Goal: Information Seeking & Learning: Check status

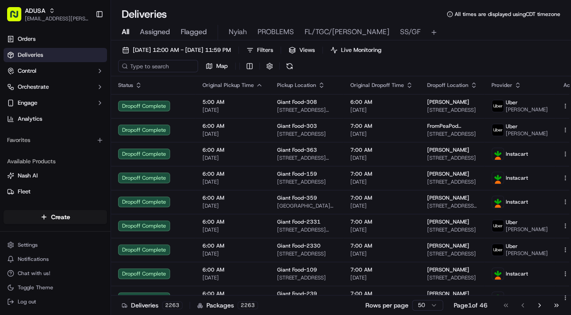
click at [179, 51] on span "[DATE] 12:00 AM - [DATE] 11:59 PM" at bounding box center [182, 50] width 98 height 8
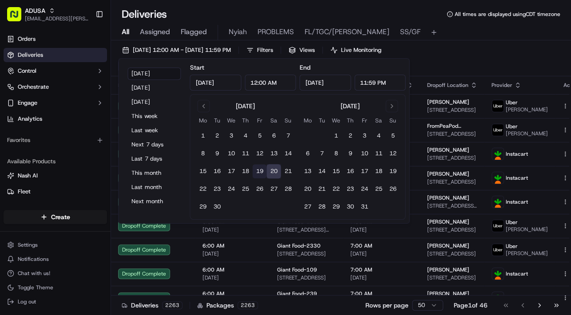
click at [257, 174] on button "19" at bounding box center [259, 171] width 14 height 14
type input "[DATE]"
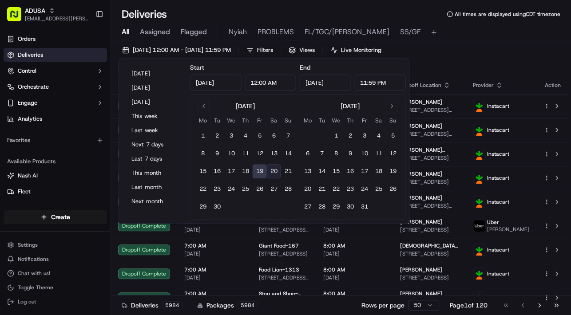
click at [461, 51] on div "[DATE] 12:00 AM - [DATE] 11:59 PM Filters Views Live Monitoring Map" at bounding box center [341, 60] width 460 height 32
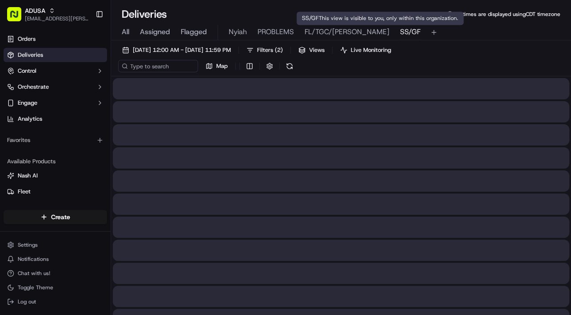
click at [400, 33] on span "SS/GF" at bounding box center [410, 32] width 20 height 11
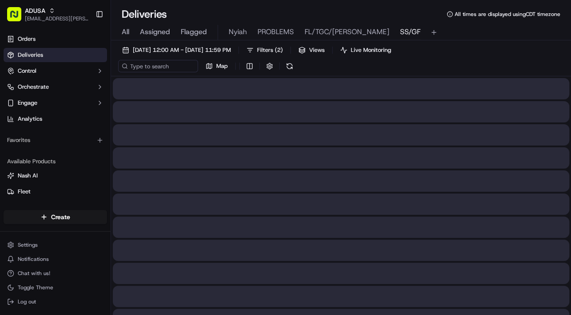
click at [400, 32] on span "SS/GF" at bounding box center [410, 32] width 20 height 11
click at [153, 68] on input at bounding box center [171, 66] width 107 height 12
paste input "m714584946"
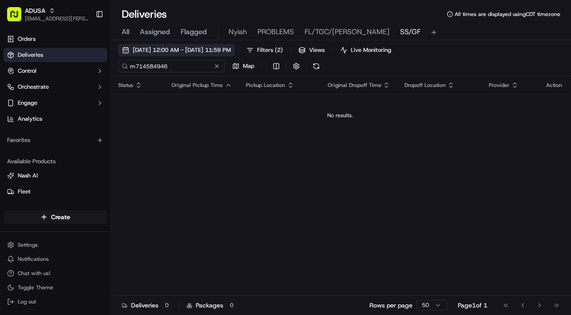
type input "m714584946"
click at [168, 49] on span "[DATE] 12:00 AM - [DATE] 11:59 PM" at bounding box center [182, 50] width 98 height 8
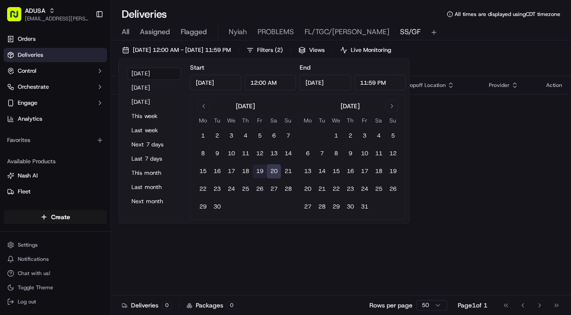
click at [261, 170] on button "19" at bounding box center [259, 171] width 14 height 14
type input "[DATE]"
click at [463, 210] on div "Status Original Pickup Time Pickup Location Original Dropoff Time Dropoff Locat…" at bounding box center [340, 193] width 458 height 235
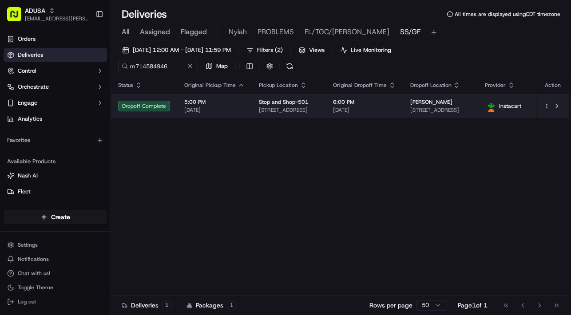
click at [244, 105] on td "5:00 PM [DATE]" at bounding box center [214, 106] width 75 height 24
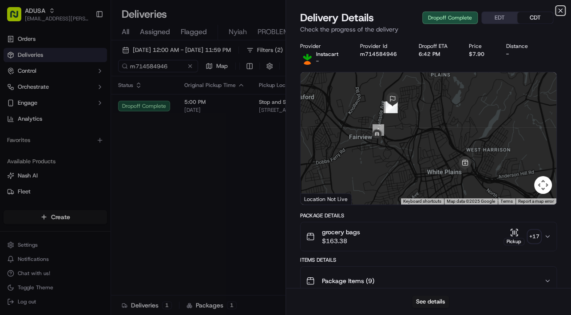
click at [560, 12] on icon "button" at bounding box center [560, 10] width 7 height 7
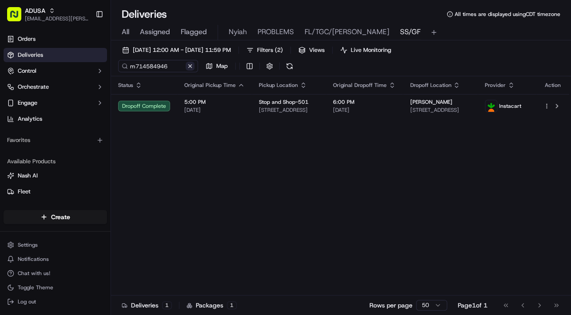
click at [188, 64] on button at bounding box center [190, 66] width 9 height 9
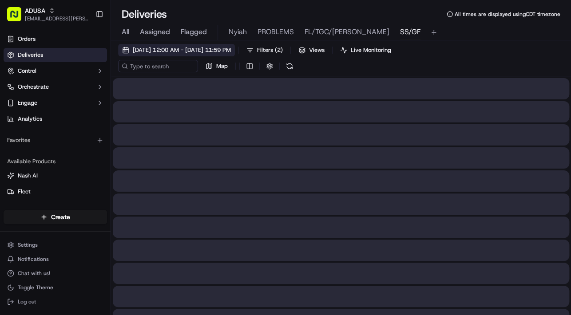
click at [176, 48] on span "[DATE] 12:00 AM - [DATE] 11:59 PM" at bounding box center [182, 50] width 98 height 8
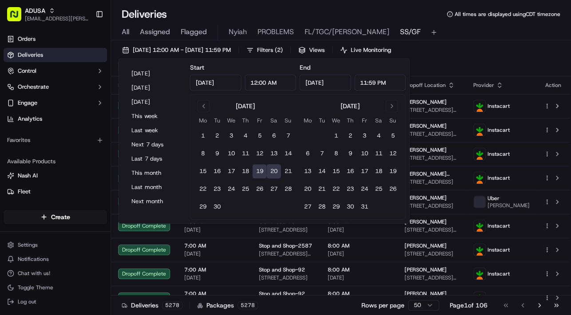
type input "[DATE]"
type input "12:00 AM"
type input "[DATE]"
type input "11:59 PM"
click at [276, 169] on button "20" at bounding box center [273, 171] width 14 height 14
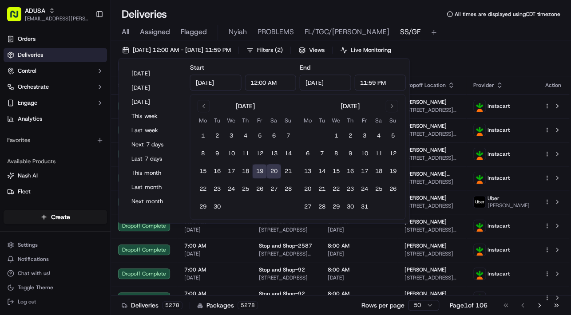
type input "[DATE]"
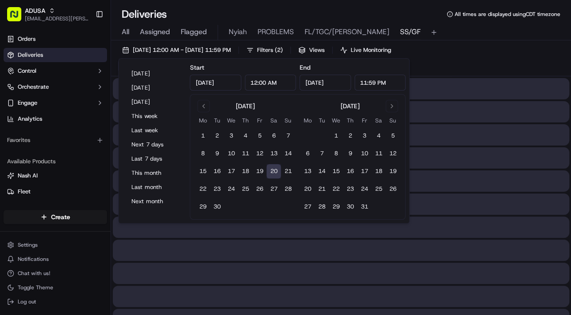
click at [274, 170] on button "20" at bounding box center [273, 171] width 14 height 14
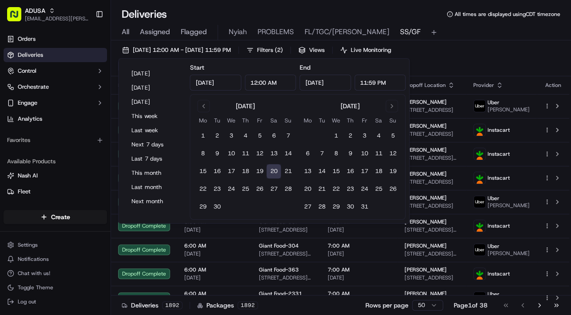
click at [481, 47] on div "[DATE] 12:00 AM - [DATE] 11:59 PM Filters ( 2 ) Views Live Monitoring Map" at bounding box center [341, 60] width 460 height 32
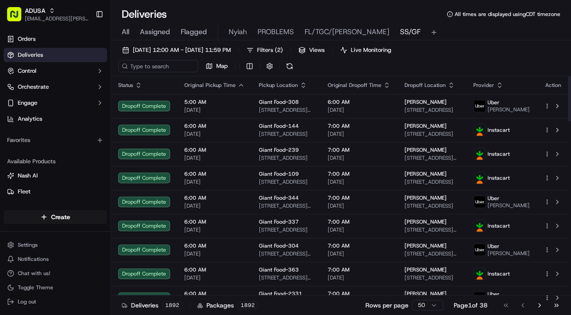
click at [266, 83] on span "Pickup Location" at bounding box center [278, 85] width 39 height 7
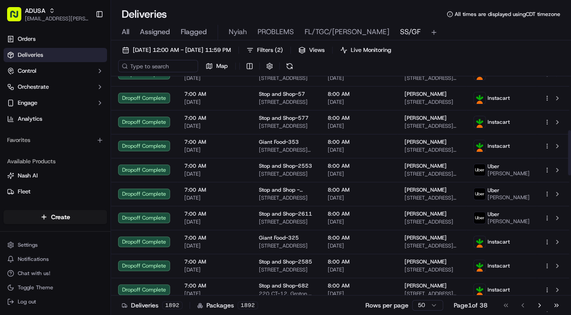
scroll to position [280, 0]
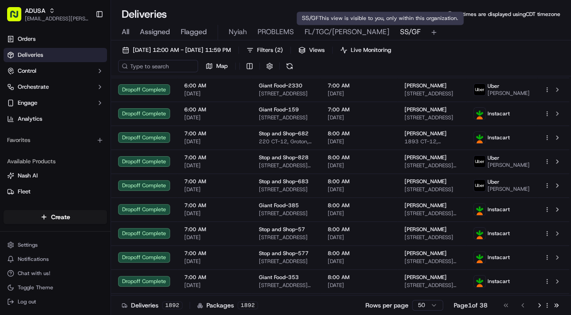
click at [400, 32] on span "SS/GF" at bounding box center [410, 32] width 20 height 11
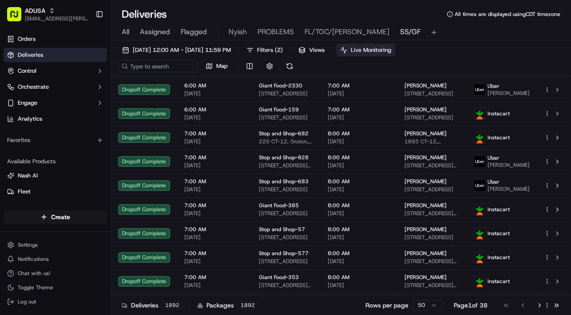
click at [391, 49] on span "Live Monitoring" at bounding box center [371, 50] width 40 height 8
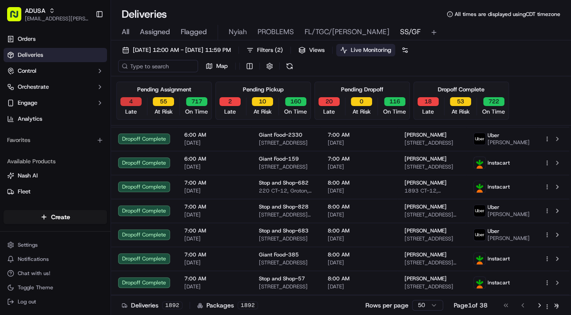
click at [129, 104] on button "4" at bounding box center [130, 101] width 21 height 9
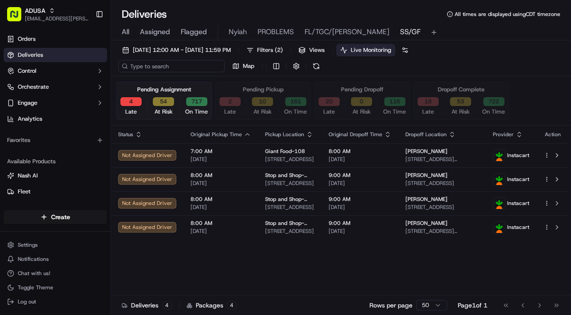
click at [172, 66] on input at bounding box center [171, 66] width 107 height 12
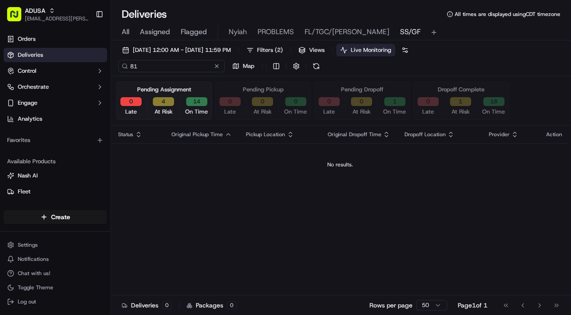
type input "8"
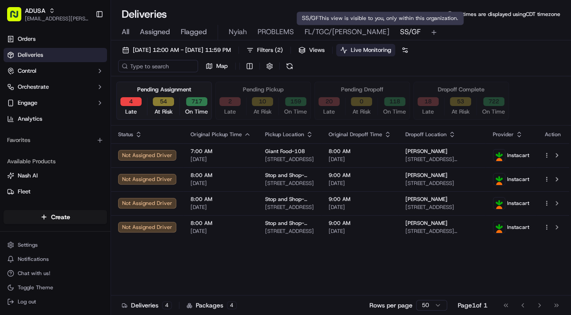
click at [400, 29] on span "SS/GF" at bounding box center [410, 32] width 20 height 11
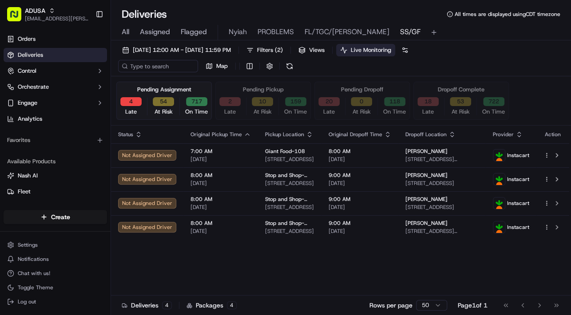
click at [163, 99] on button "54" at bounding box center [163, 101] width 21 height 9
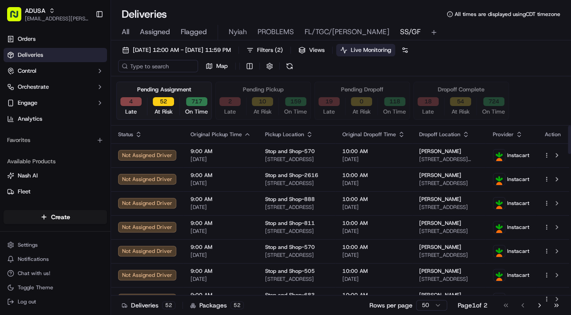
click at [281, 133] on span "Pickup Location" at bounding box center [284, 134] width 39 height 7
click at [306, 133] on icon "button" at bounding box center [309, 134] width 7 height 7
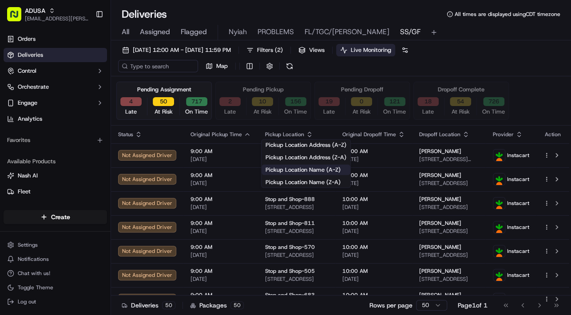
click at [293, 169] on button "Pickup Location Name (A-Z)" at bounding box center [306, 170] width 89 height 11
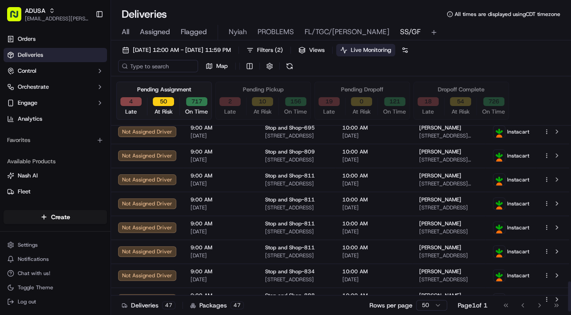
scroll to position [958, 0]
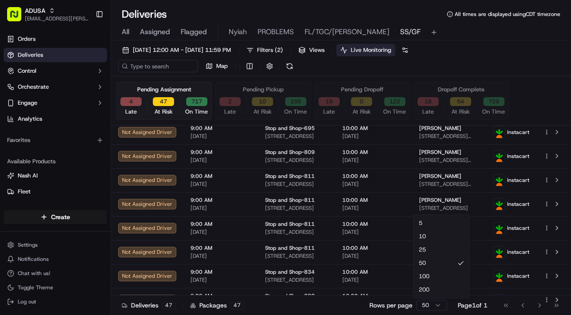
click at [434, 305] on html "ADUSA [EMAIL_ADDRESS][PERSON_NAME][DOMAIN_NAME] Toggle Sidebar Orders Deliverie…" at bounding box center [285, 157] width 571 height 315
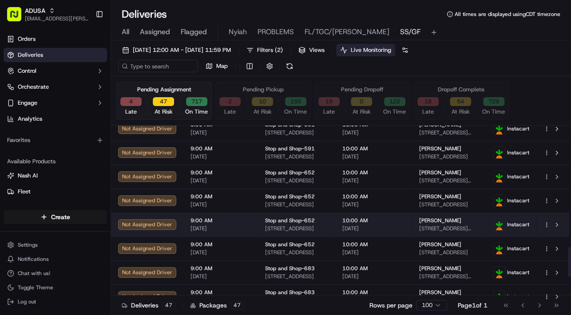
scroll to position [958, 0]
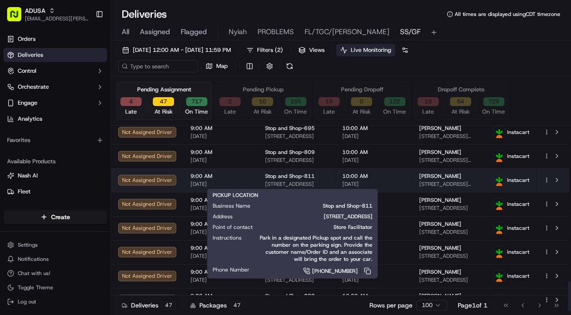
click at [300, 175] on span "Stop and Shop-811" at bounding box center [290, 176] width 50 height 7
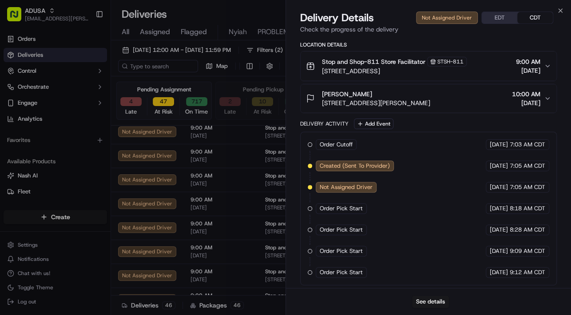
scroll to position [934, 0]
